Goal: Task Accomplishment & Management: Manage account settings

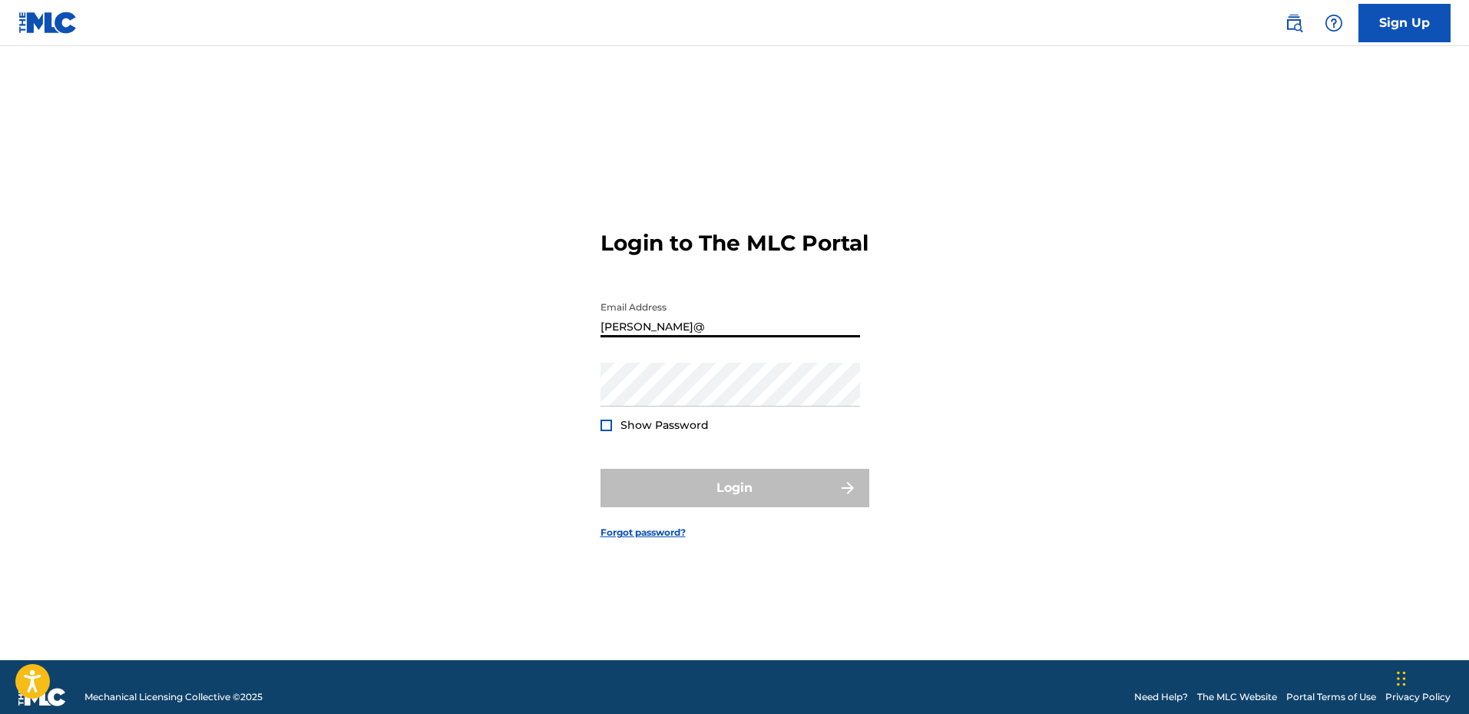
type input "[PERSON_NAME][EMAIL_ADDRESS][DOMAIN_NAME]"
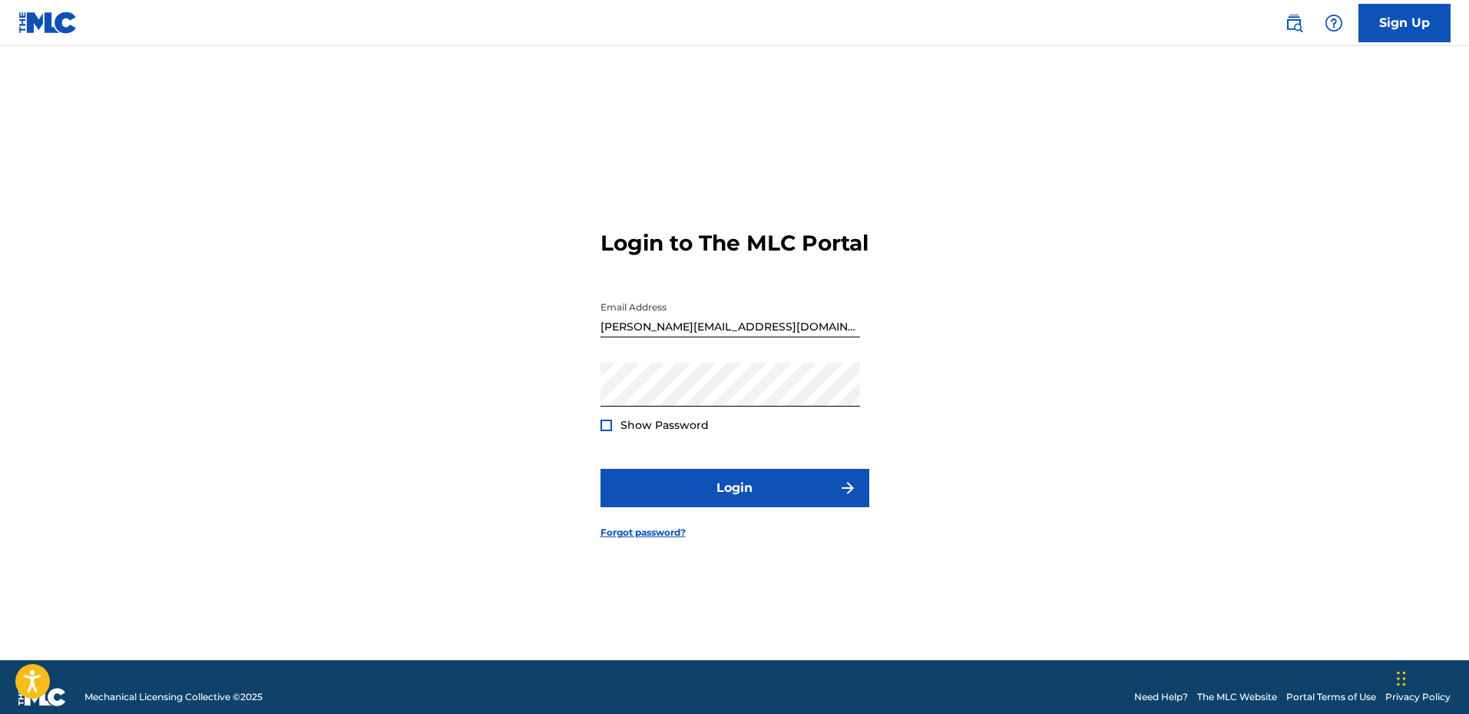
click at [608, 431] on div at bounding box center [607, 425] width 12 height 12
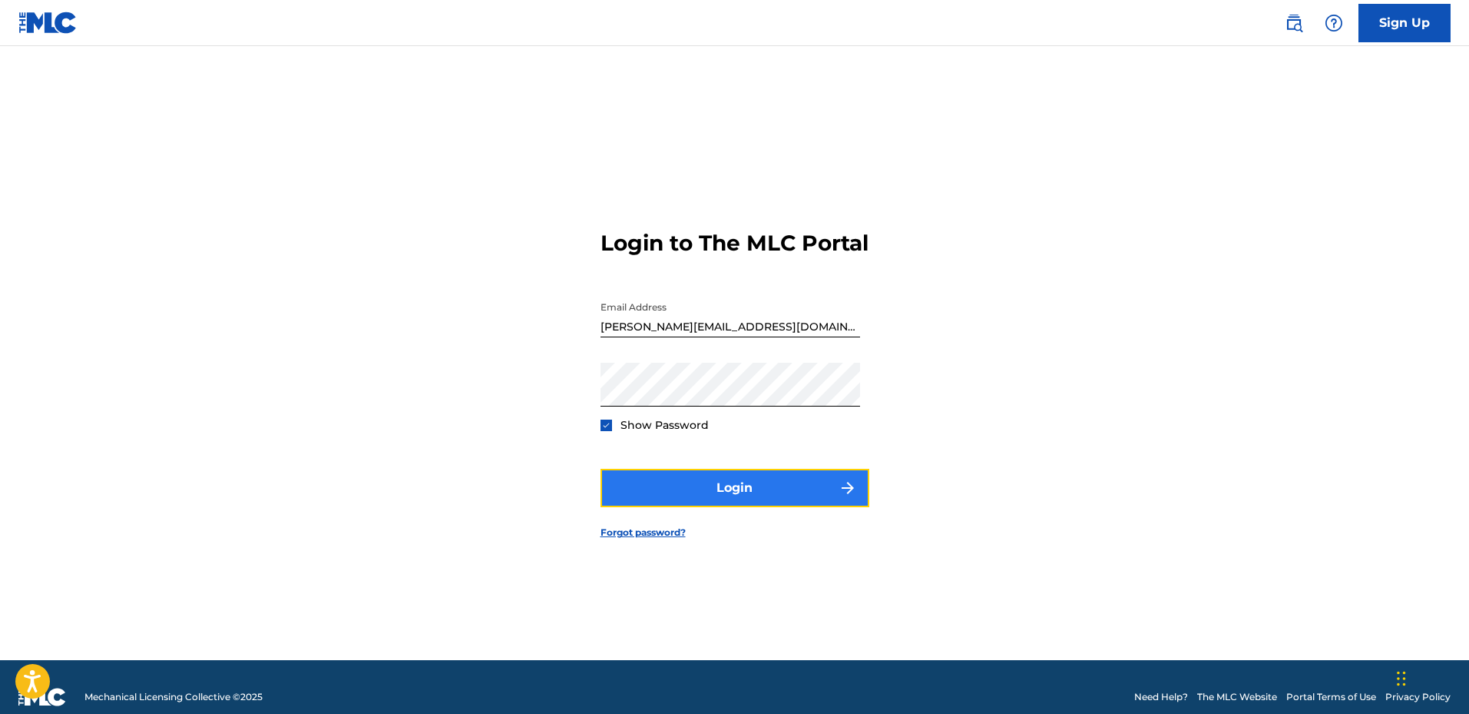
click at [712, 496] on button "Login" at bounding box center [735, 488] width 269 height 38
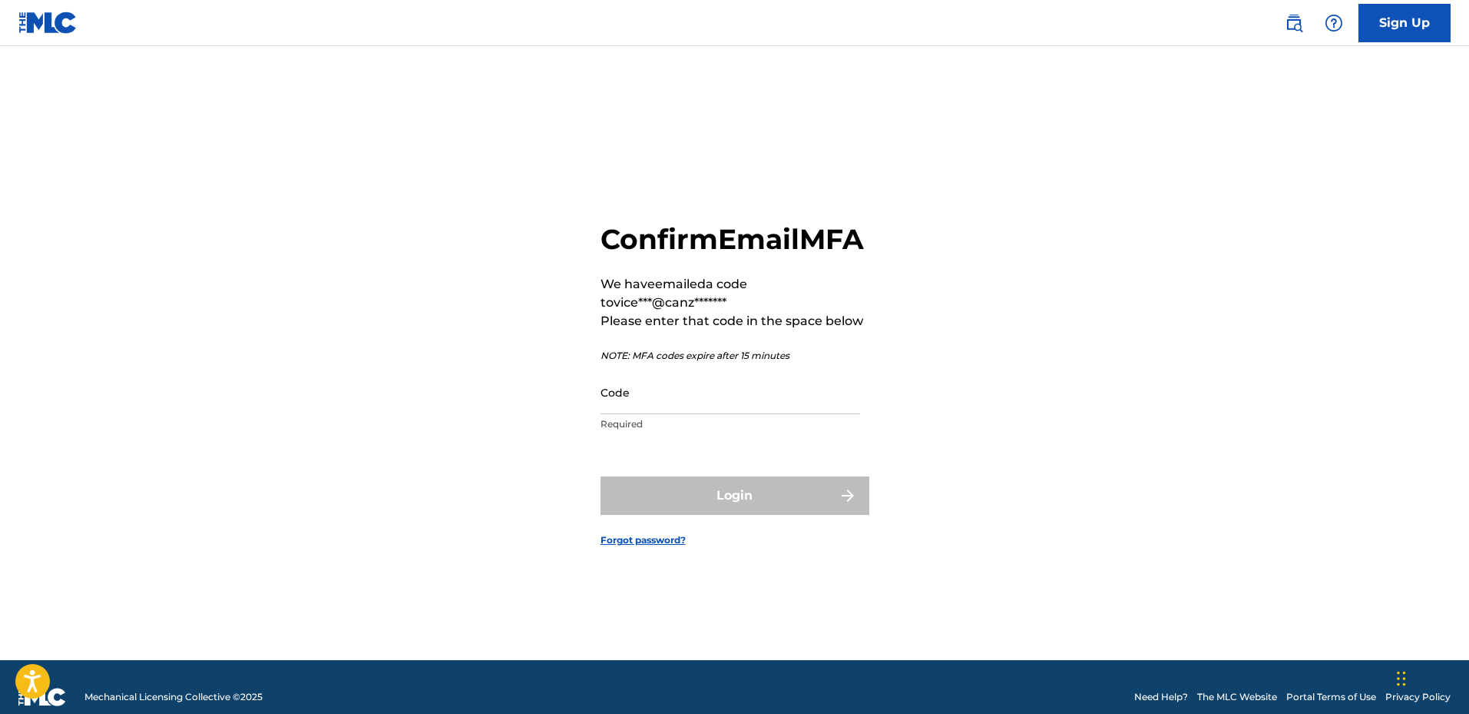
drag, startPoint x: 77, startPoint y: 274, endPoint x: 356, endPoint y: 306, distance: 281.3
click at [77, 274] on main "Confirm Email MFA We have emailed a code to vice***@canz******* Please enter th…" at bounding box center [734, 353] width 1469 height 614
click at [651, 414] on input "Code" at bounding box center [731, 392] width 260 height 44
paste input "759602"
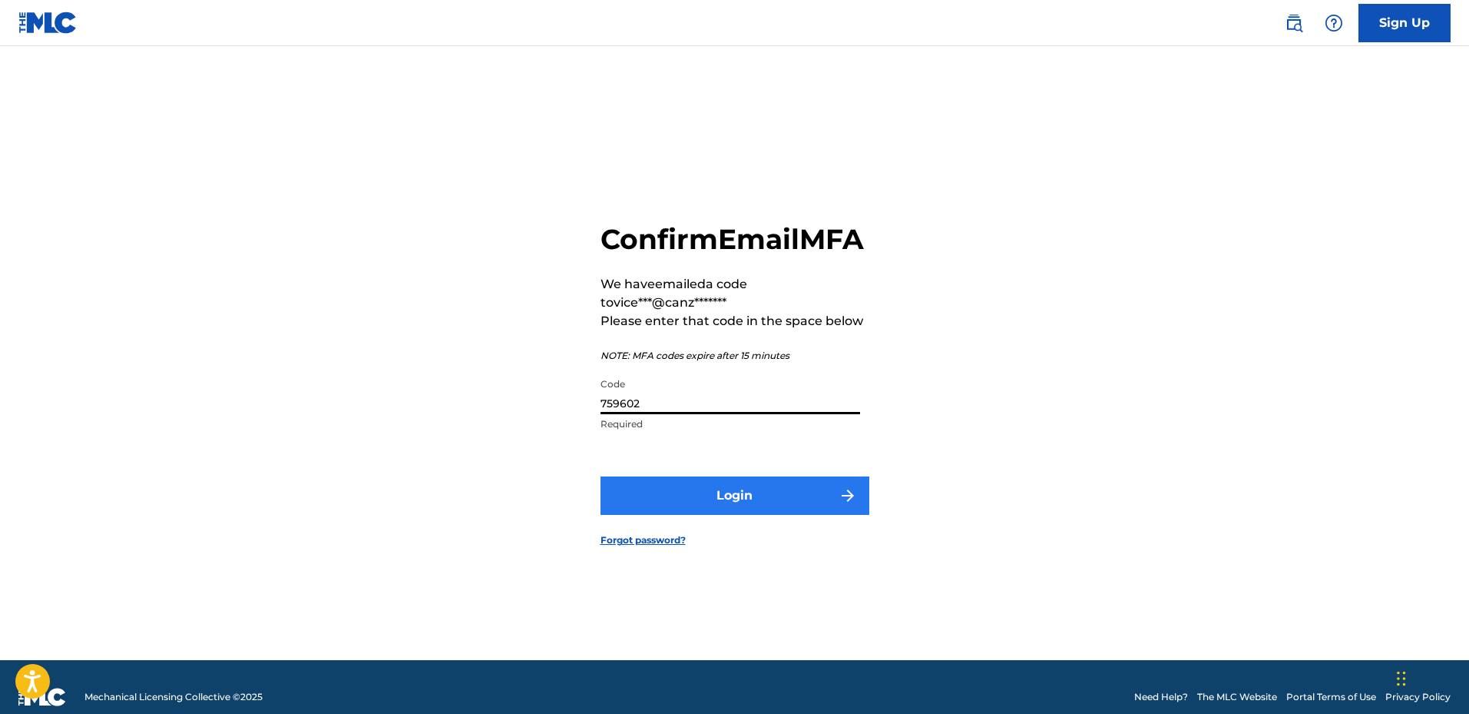
type input "759602"
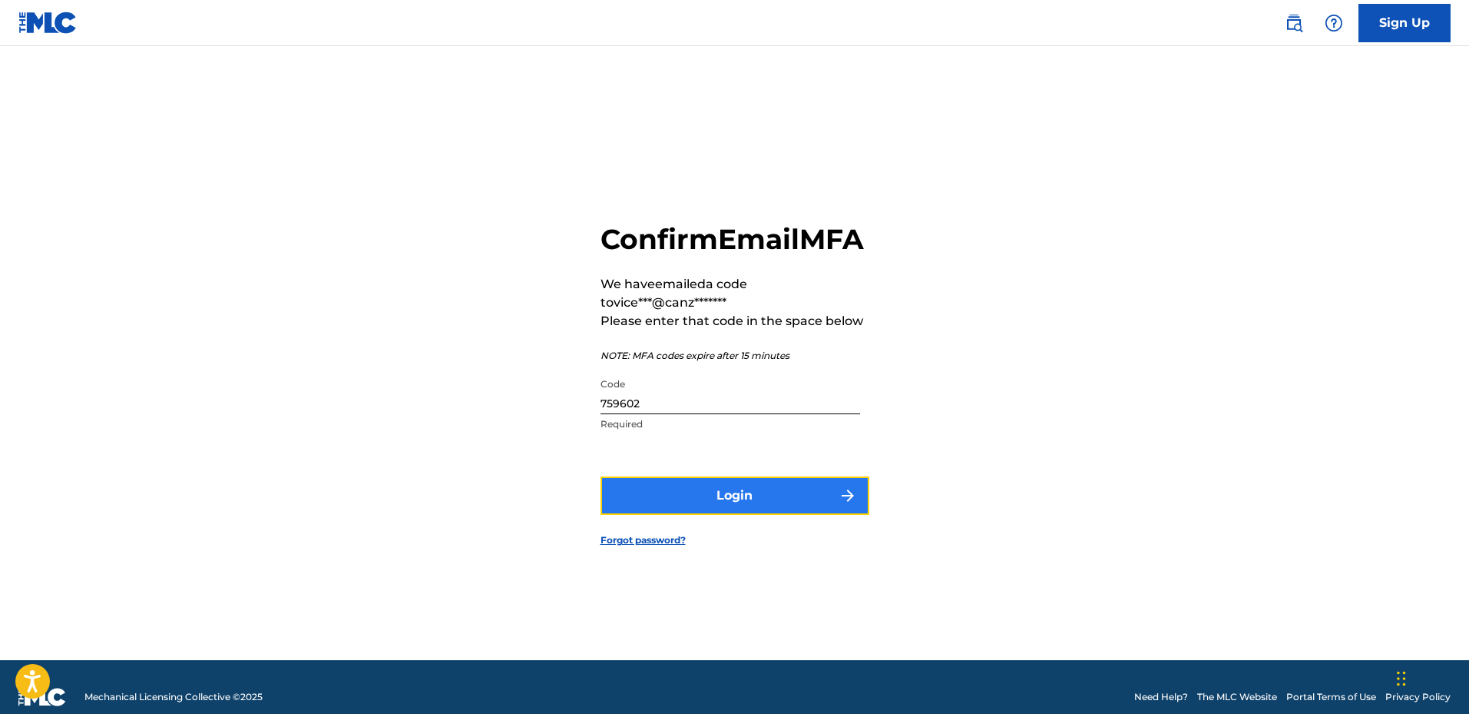
click at [697, 500] on button "Login" at bounding box center [735, 495] width 269 height 38
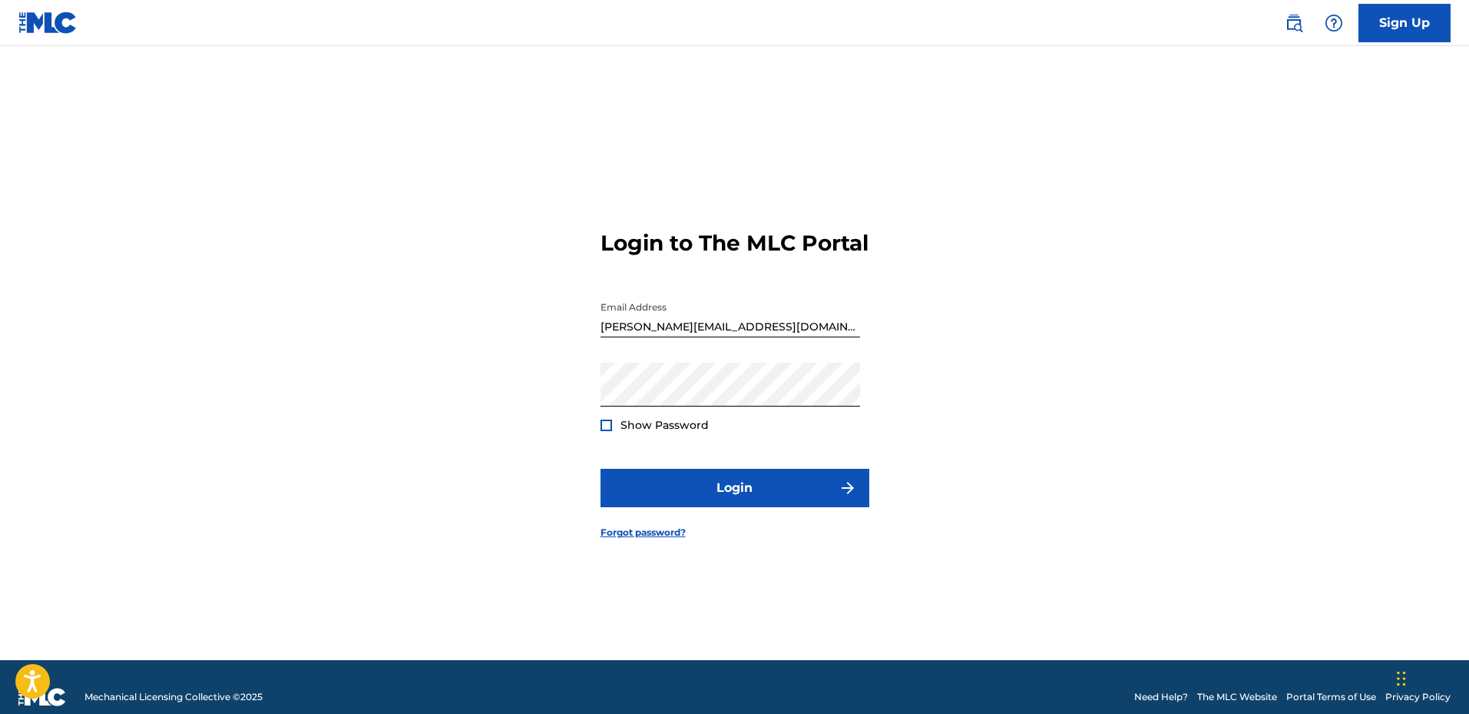
click at [621, 433] on span "Show Password" at bounding box center [665, 425] width 88 height 16
click at [604, 431] on div at bounding box center [607, 425] width 12 height 12
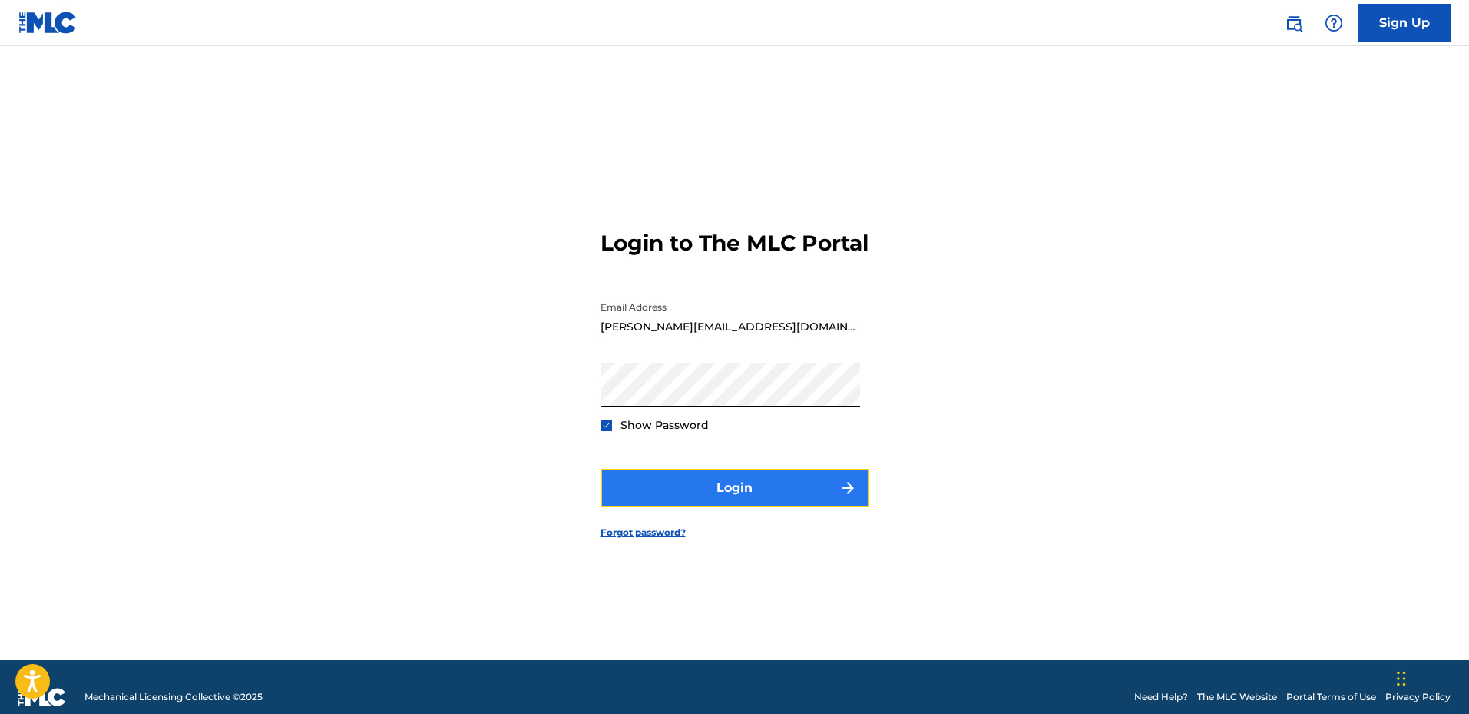
click at [737, 500] on button "Login" at bounding box center [735, 488] width 269 height 38
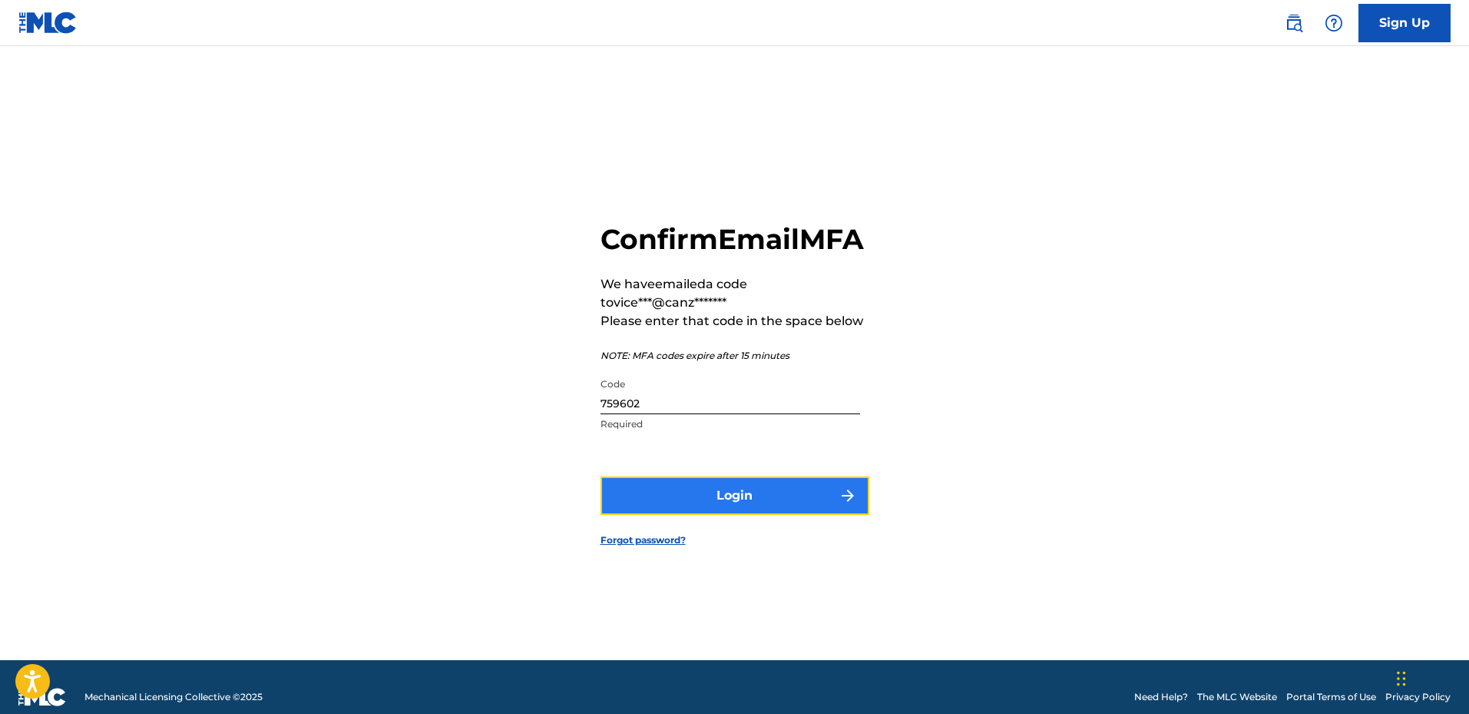
click at [720, 510] on button "Login" at bounding box center [735, 495] width 269 height 38
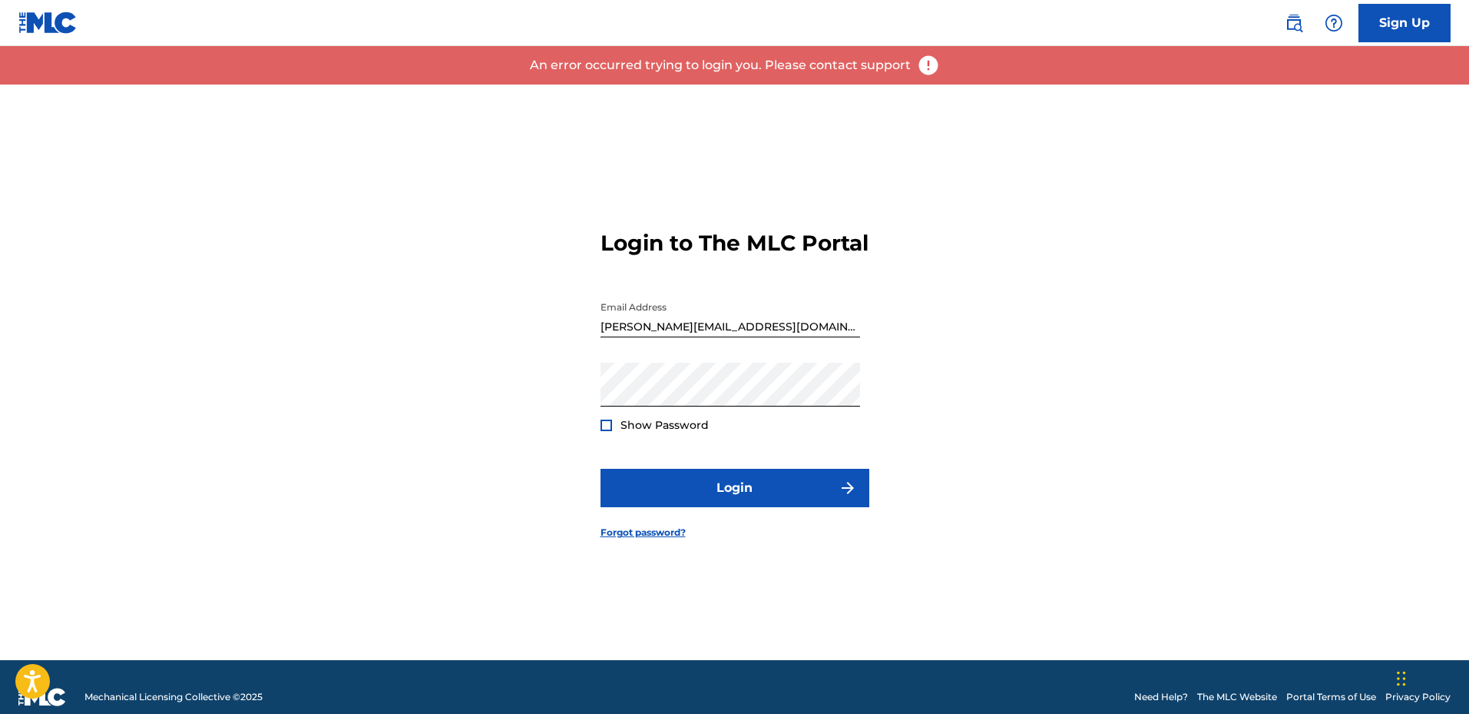
click at [634, 432] on span "Show Password" at bounding box center [665, 425] width 88 height 14
click at [614, 432] on div "Show Password" at bounding box center [655, 424] width 108 height 15
click at [604, 431] on div at bounding box center [607, 425] width 12 height 12
